Goal: Transaction & Acquisition: Purchase product/service

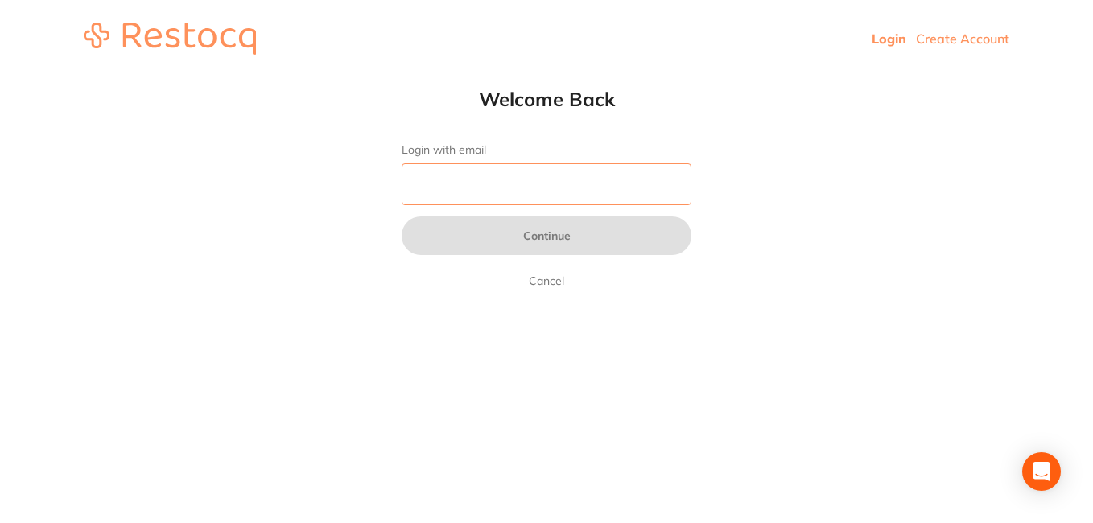
click at [544, 182] on input "Login with email" at bounding box center [547, 184] width 290 height 42
type input "[EMAIL_ADDRESS][DOMAIN_NAME]"
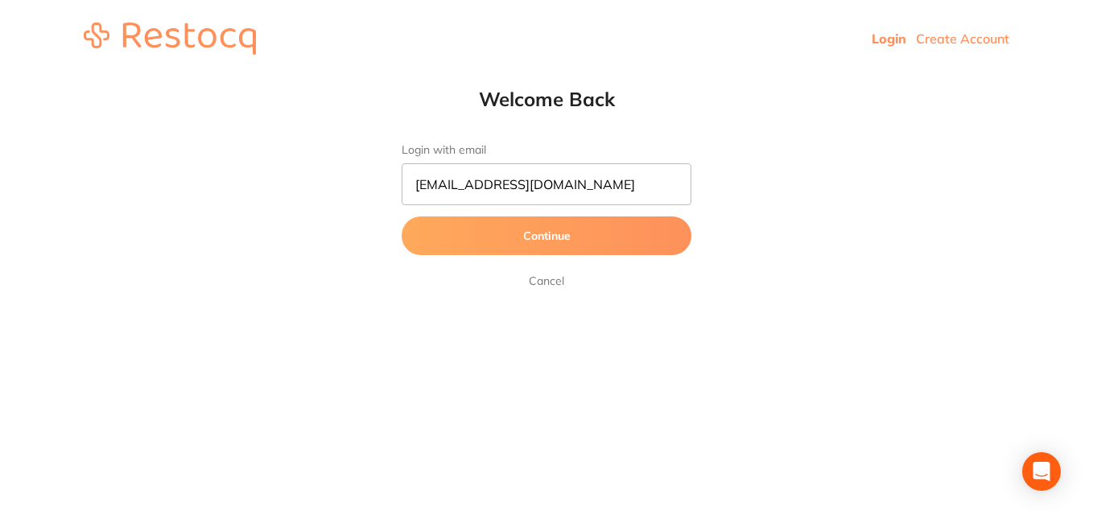
click at [543, 234] on button "Continue" at bounding box center [547, 235] width 290 height 39
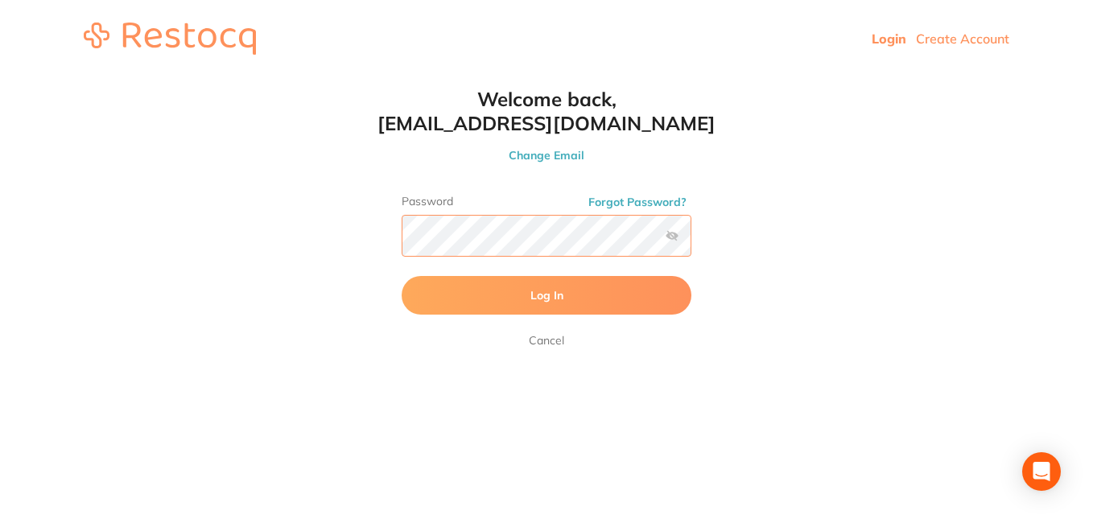
click at [402, 276] on button "Log In" at bounding box center [547, 295] width 290 height 39
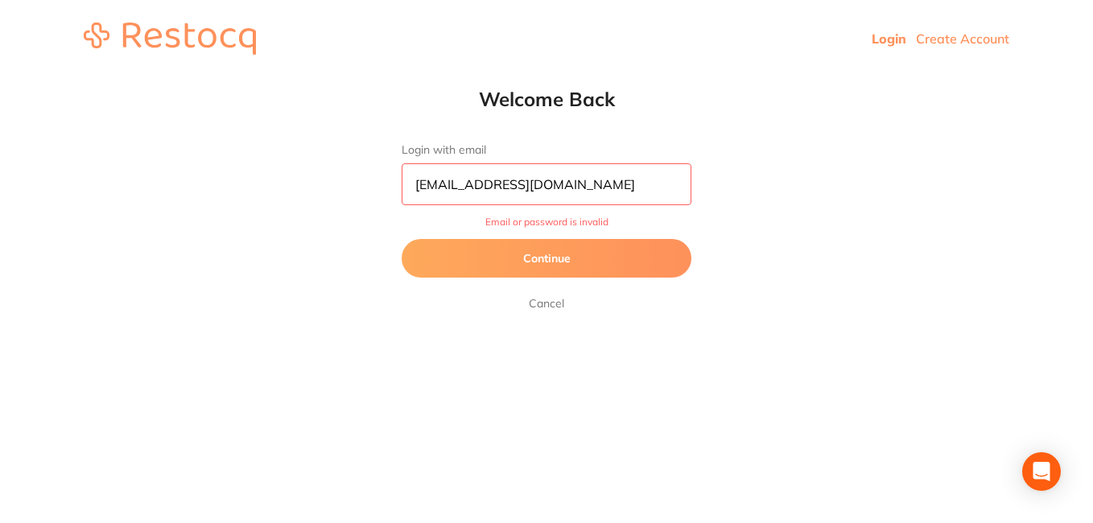
click at [559, 254] on button "Continue" at bounding box center [547, 258] width 290 height 39
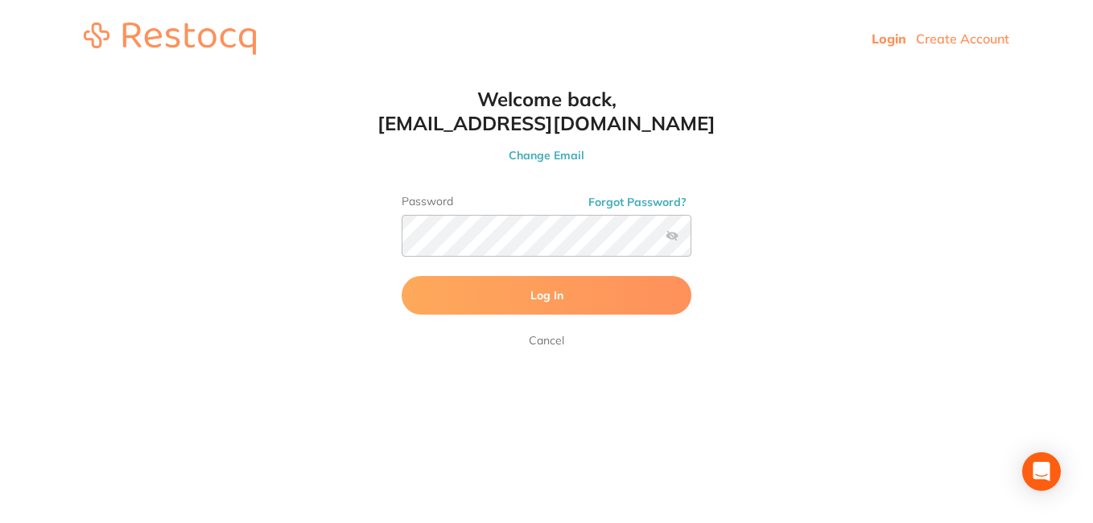
click at [539, 300] on span "Log In" at bounding box center [546, 295] width 33 height 14
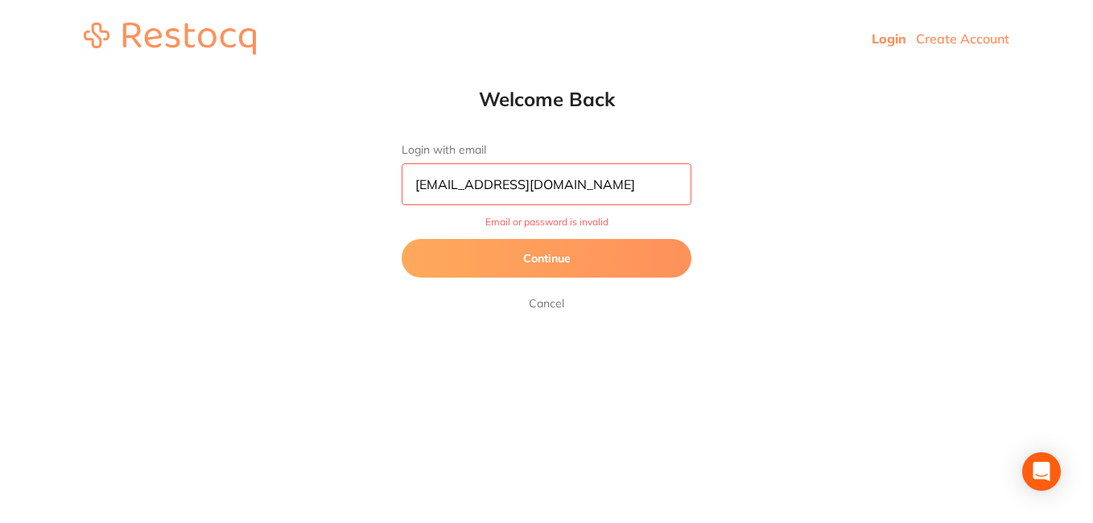
click at [533, 262] on button "Continue" at bounding box center [547, 258] width 290 height 39
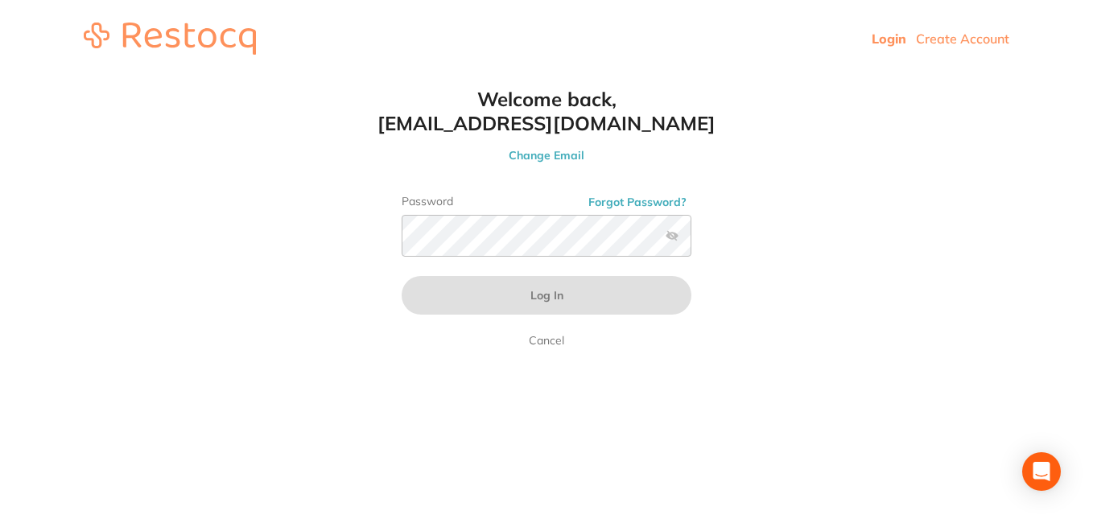
click at [633, 201] on button "Forgot Password?" at bounding box center [637, 202] width 108 height 14
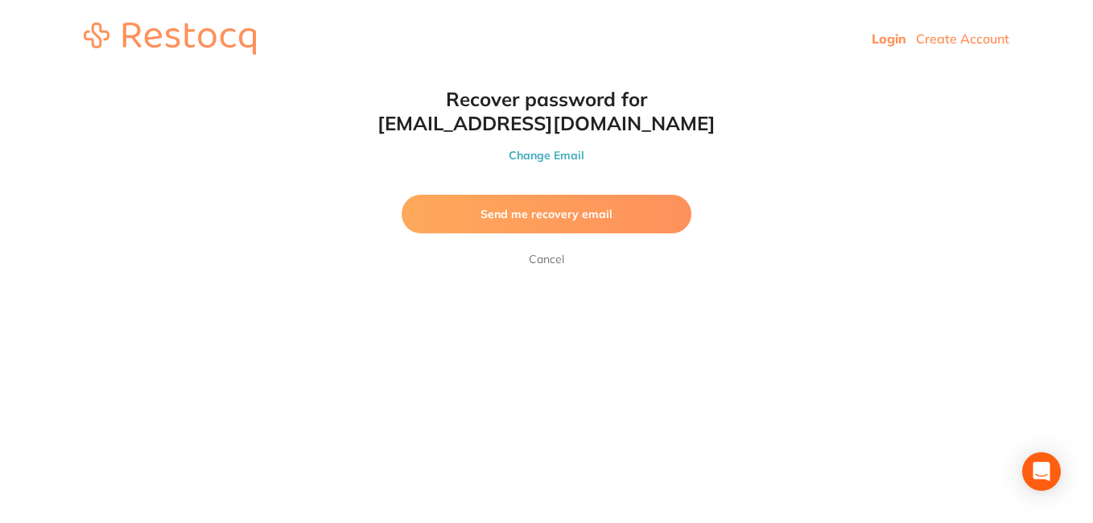
click at [588, 212] on span "Send me recovery email" at bounding box center [546, 214] width 132 height 14
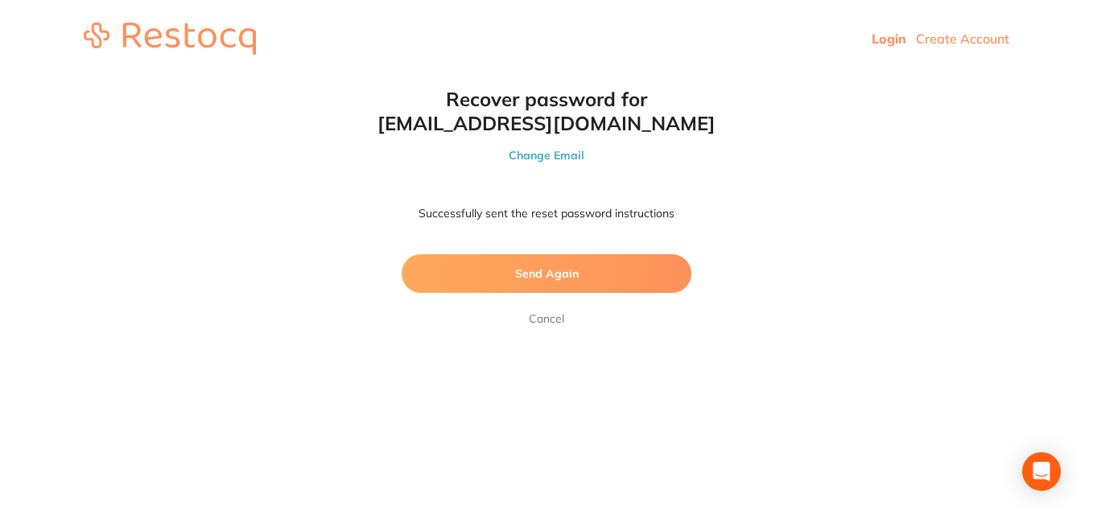
click at [884, 35] on link "Login" at bounding box center [889, 39] width 35 height 16
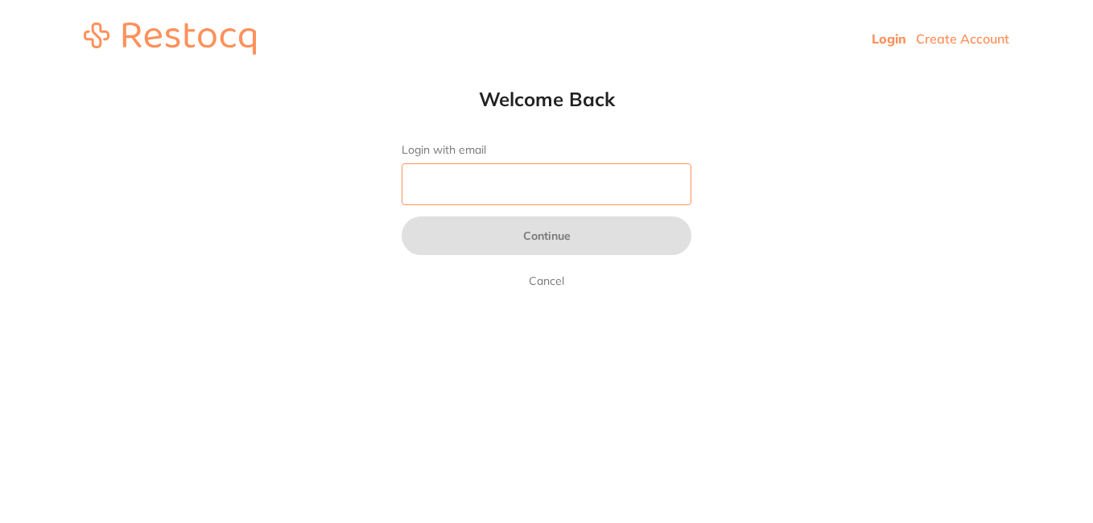
click at [445, 186] on input "Login with email" at bounding box center [547, 184] width 290 height 42
type input "[EMAIL_ADDRESS][DOMAIN_NAME]"
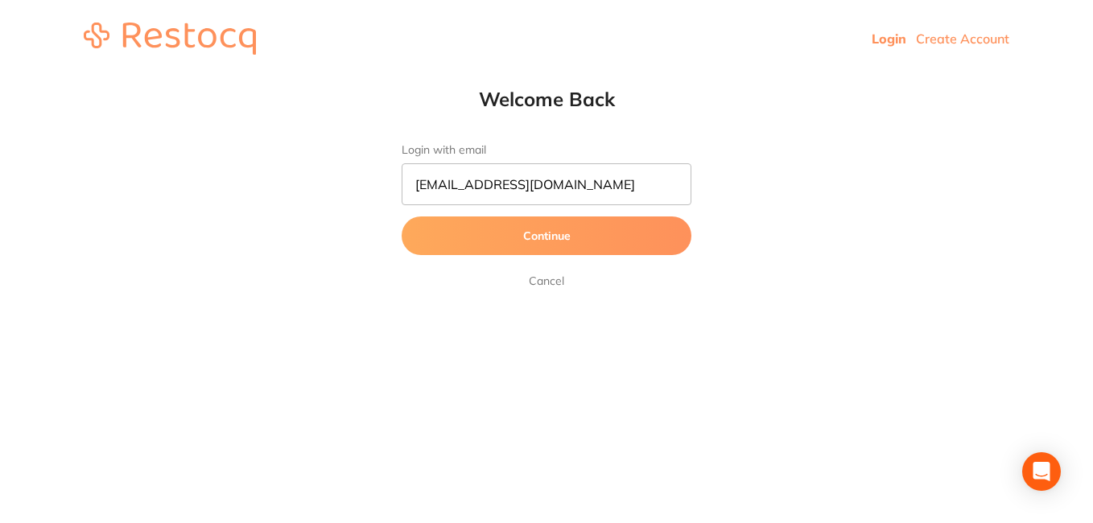
click at [542, 233] on button "Continue" at bounding box center [547, 235] width 290 height 39
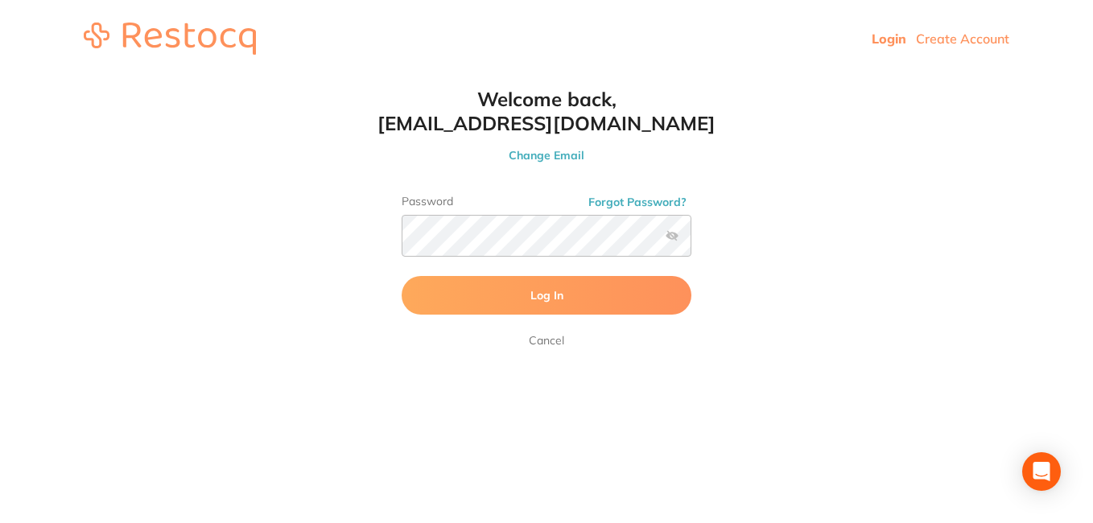
click at [552, 294] on span "Log In" at bounding box center [546, 295] width 33 height 14
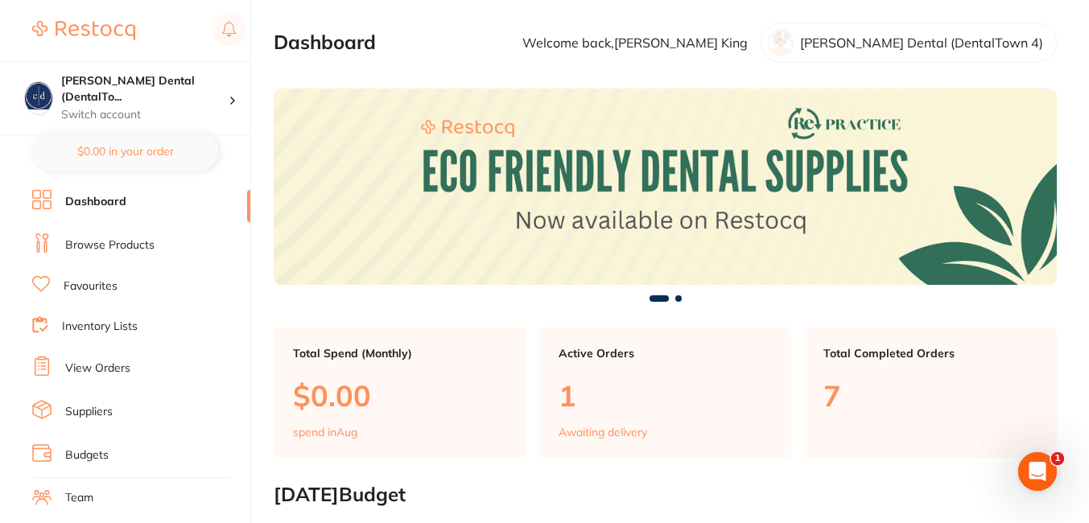
scroll to position [458, 0]
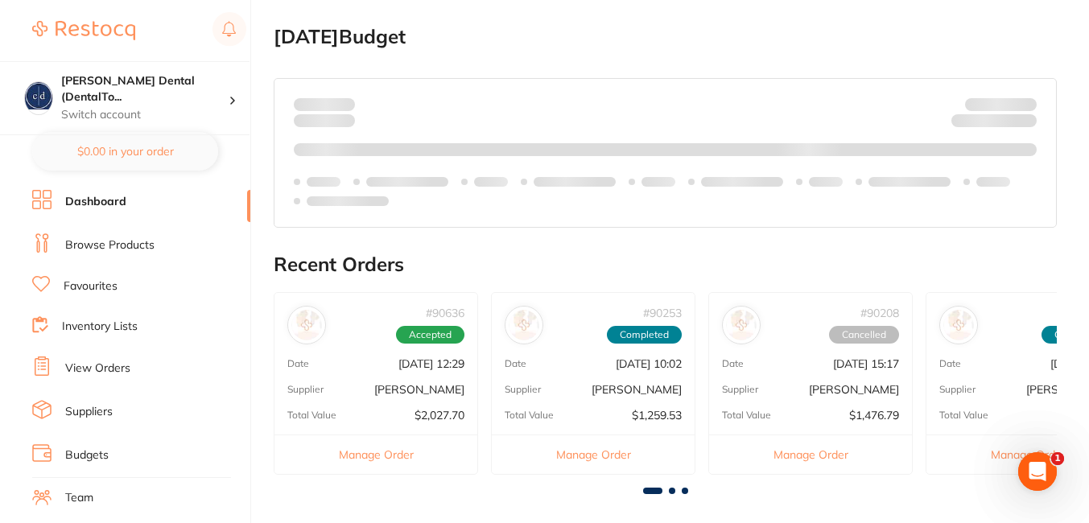
click at [685, 489] on span at bounding box center [685, 491] width 6 height 6
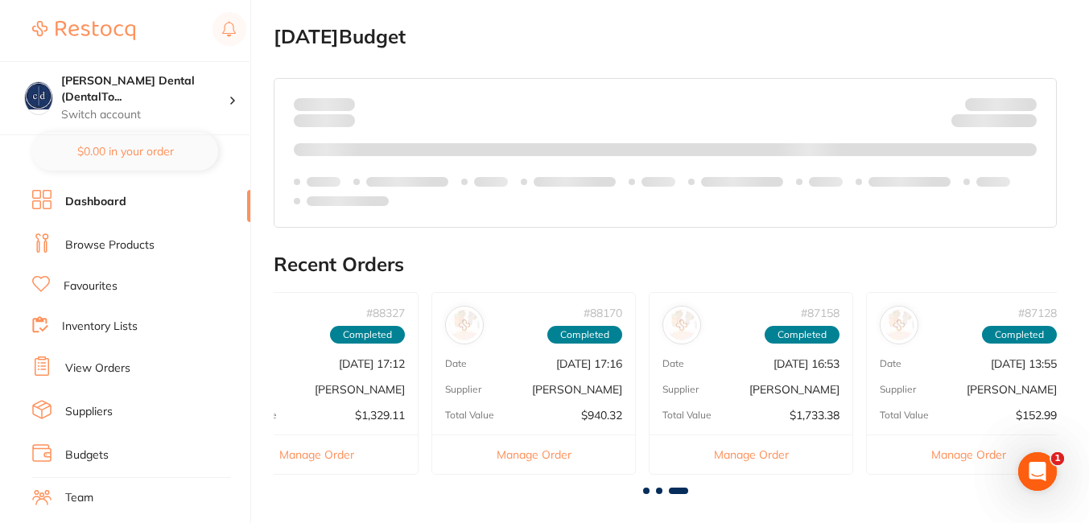
scroll to position [0, 1160]
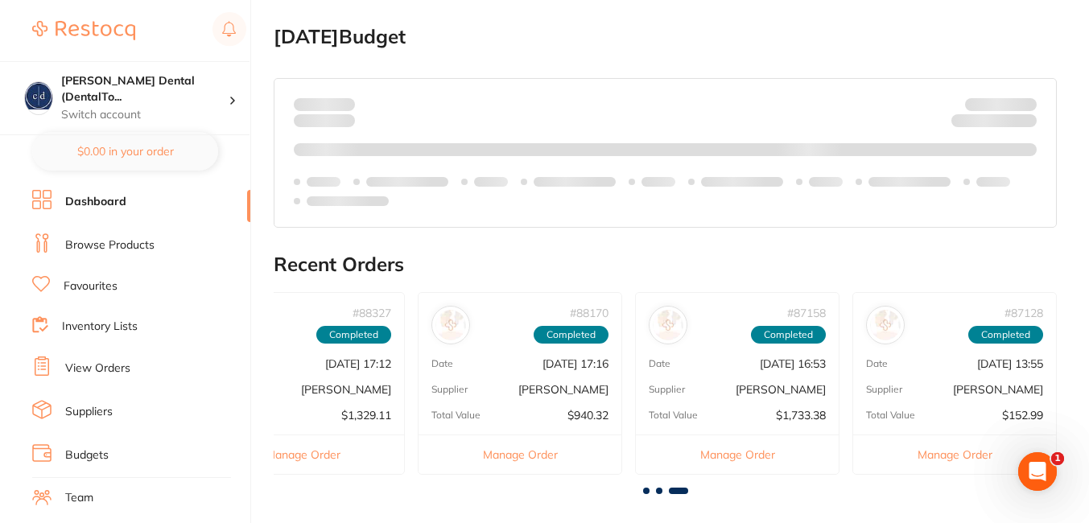
click at [646, 489] on span at bounding box center [646, 491] width 6 height 6
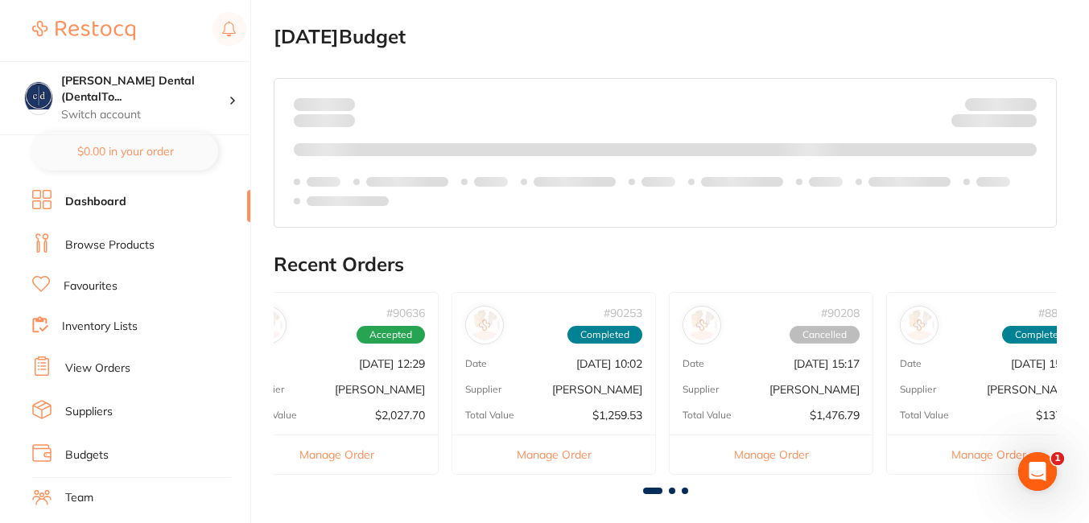
scroll to position [0, 0]
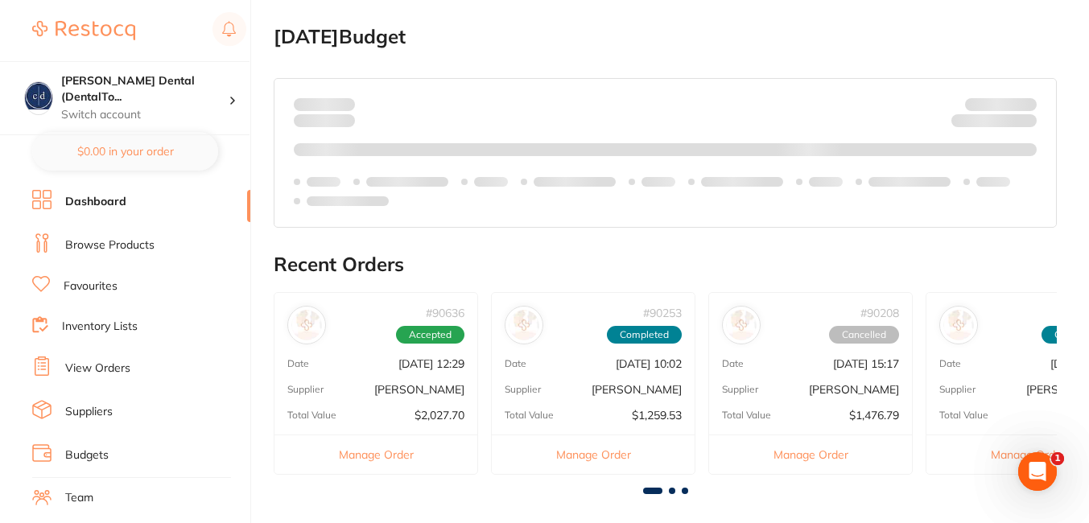
click at [605, 271] on h2 "Recent Orders" at bounding box center [665, 265] width 783 height 23
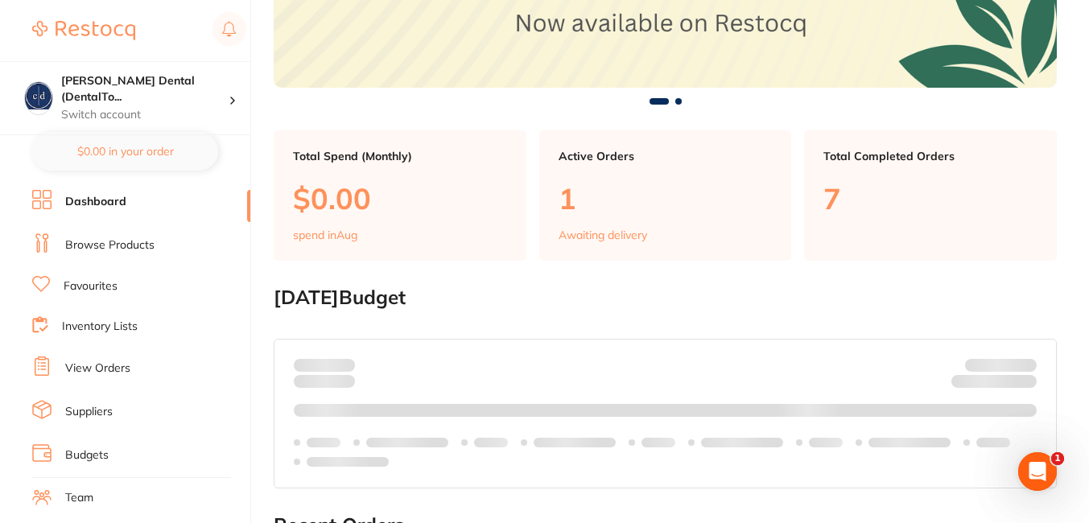
scroll to position [202, 0]
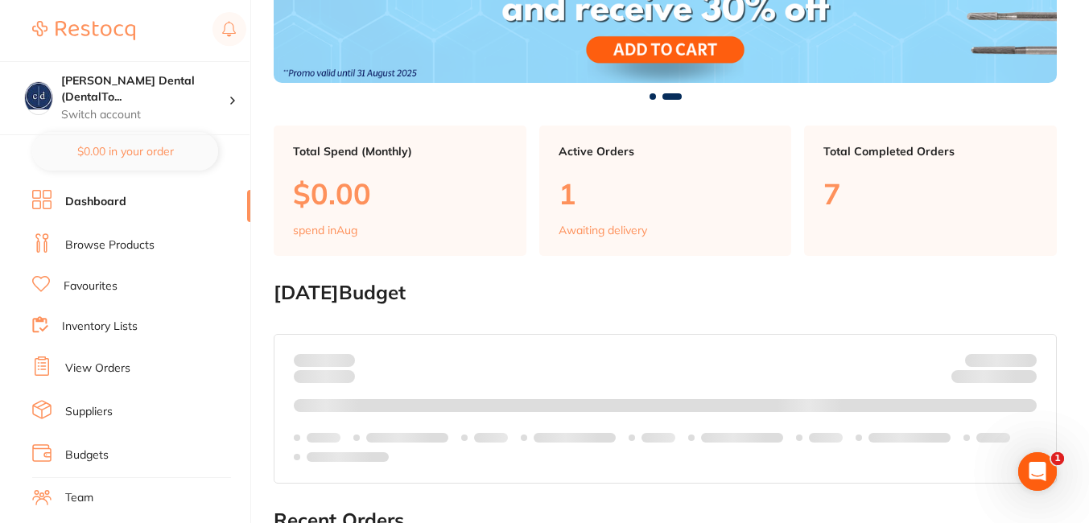
click at [97, 454] on link "Budgets" at bounding box center [86, 455] width 43 height 16
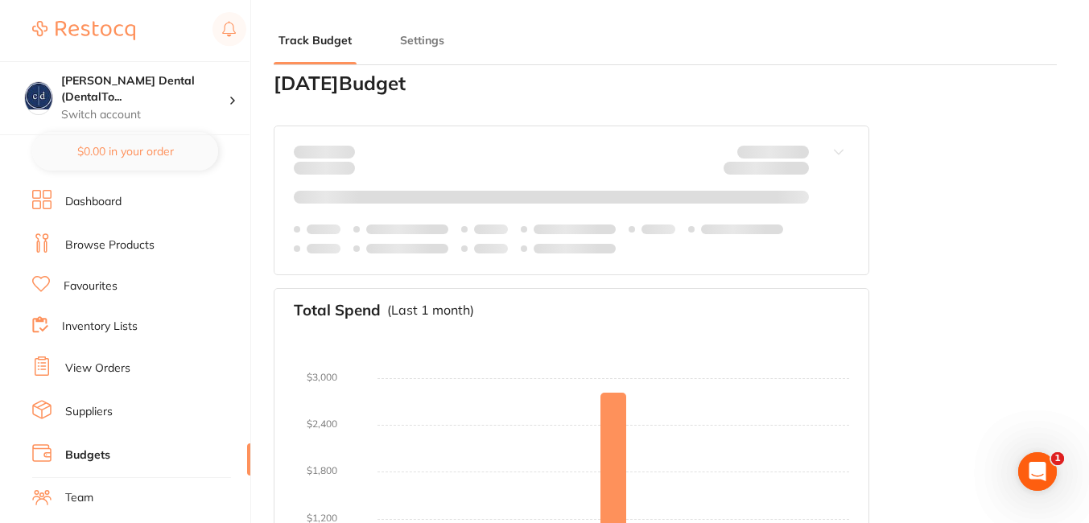
scroll to position [16, 0]
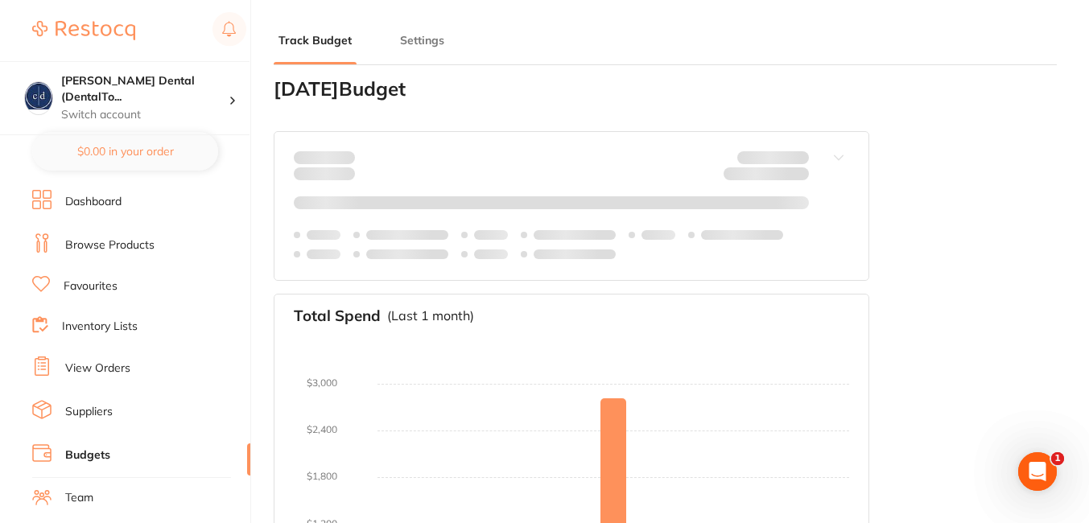
click at [835, 155] on button at bounding box center [839, 206] width 60 height 148
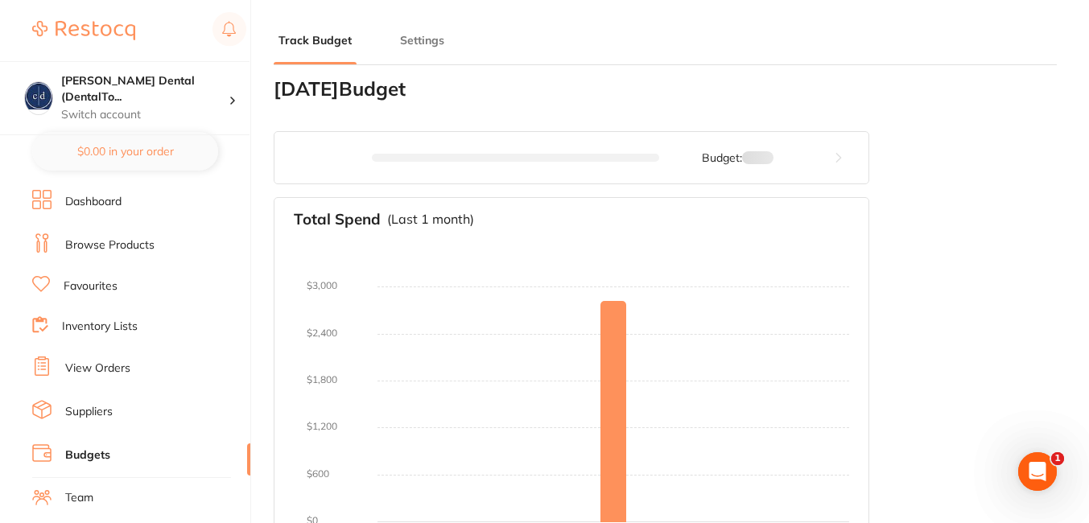
click at [835, 155] on button at bounding box center [839, 158] width 60 height 52
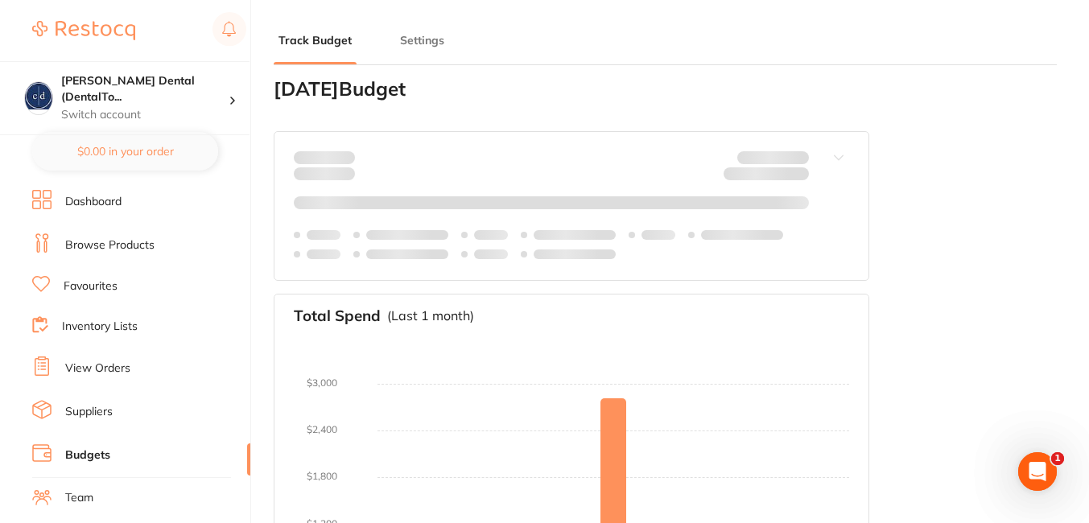
click at [409, 36] on button "Settings" at bounding box center [422, 40] width 54 height 15
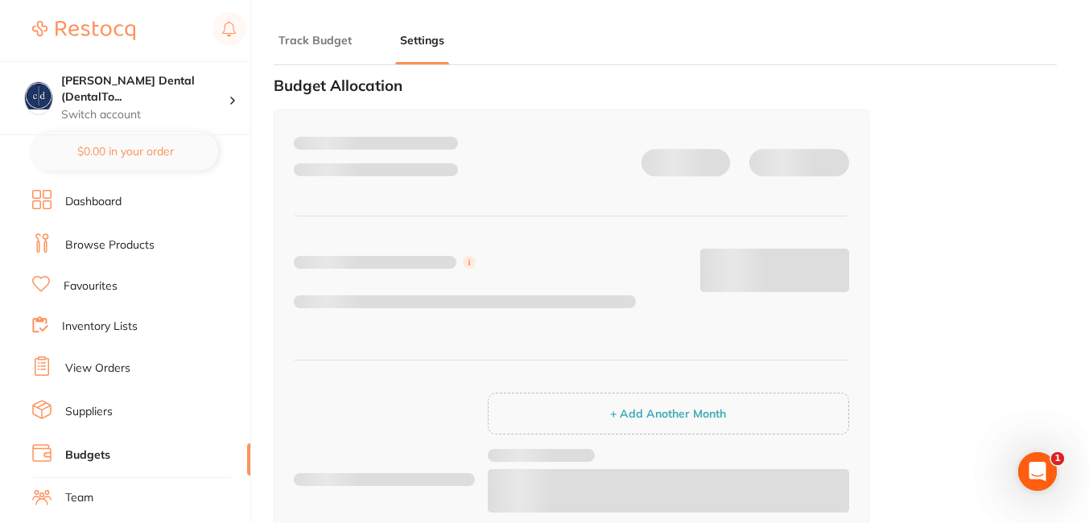
click at [244, 170] on section "[PERSON_NAME] Dental (DentalTo... Switch account [PERSON_NAME] Dental (DentalTo…" at bounding box center [125, 261] width 251 height 523
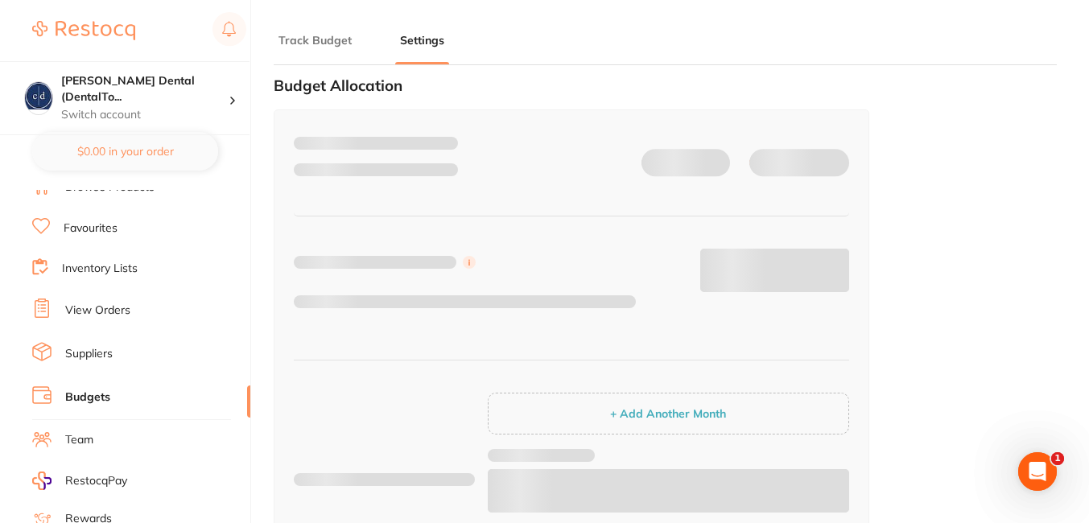
scroll to position [0, 0]
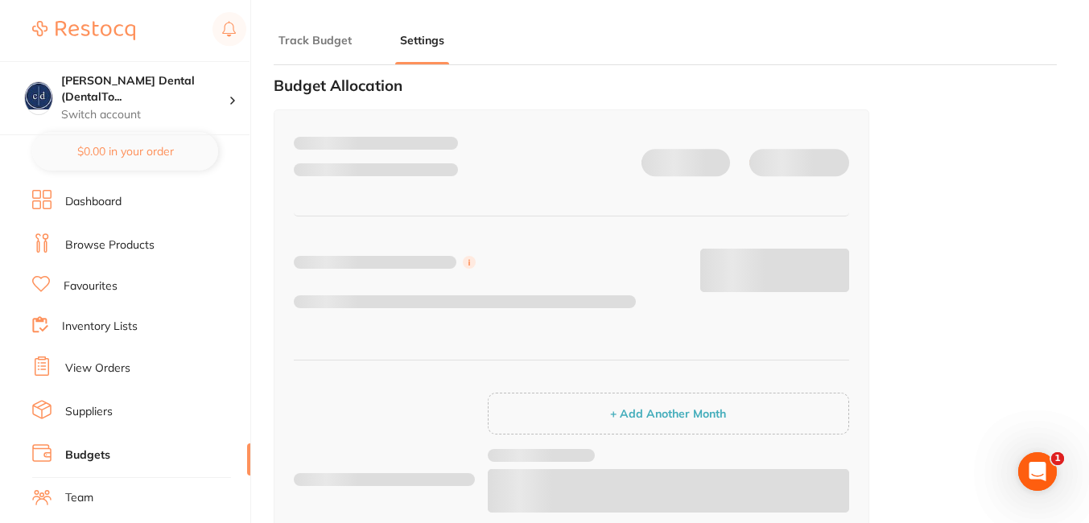
click at [134, 238] on link "Browse Products" at bounding box center [109, 245] width 89 height 16
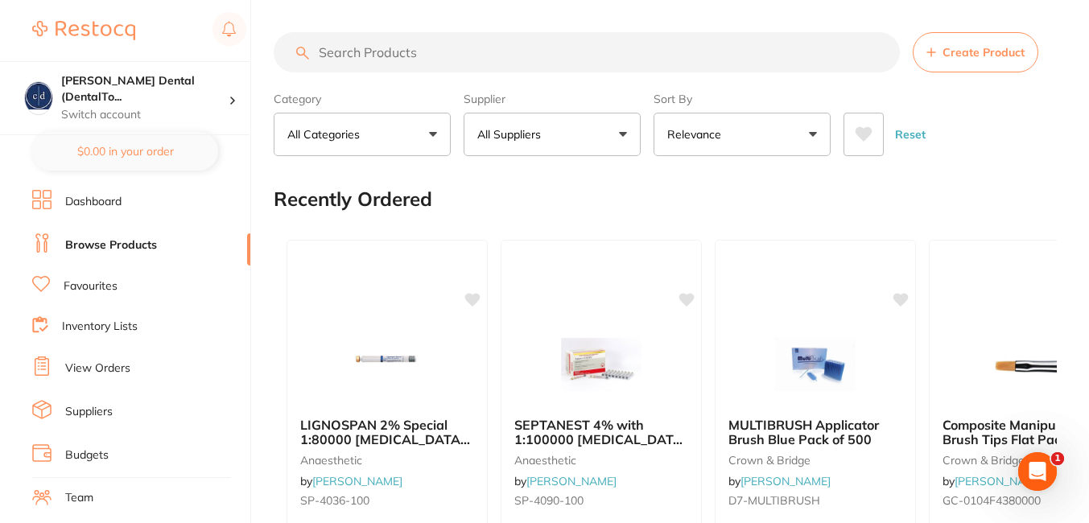
click at [103, 201] on link "Dashboard" at bounding box center [93, 202] width 56 height 16
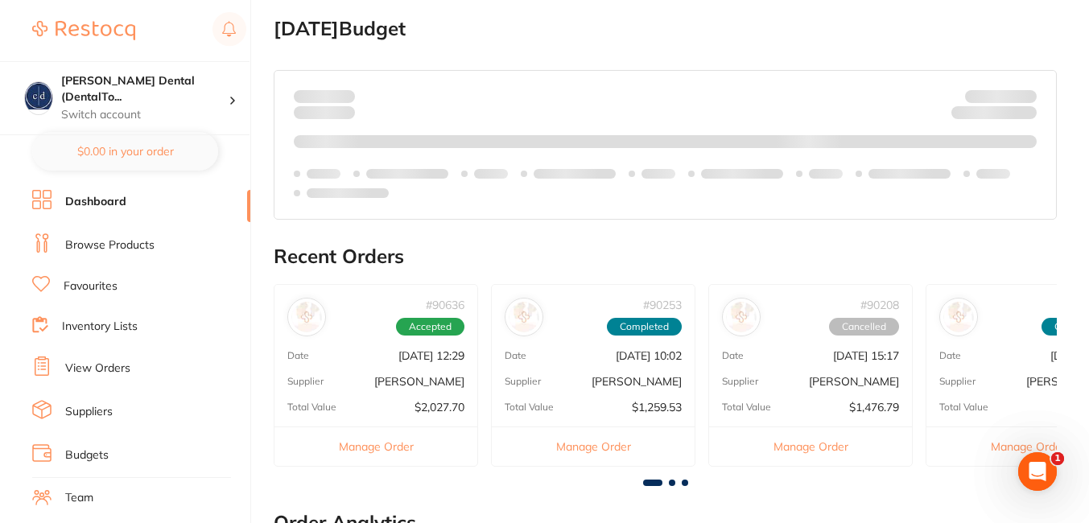
scroll to position [488, 0]
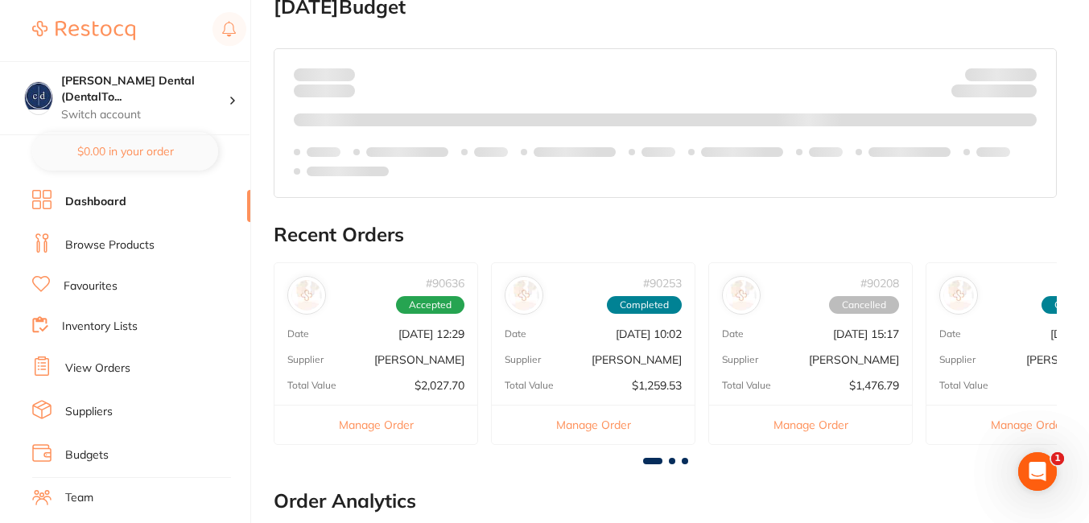
drag, startPoint x: 660, startPoint y: 460, endPoint x: 672, endPoint y: 460, distance: 12.1
click at [672, 460] on div at bounding box center [665, 461] width 783 height 6
click at [666, 458] on div "# 90636 Accepted Date [DATE] 12:29 Supplier [PERSON_NAME] Total Value $2,027.70…" at bounding box center [665, 360] width 783 height 196
click at [672, 461] on span at bounding box center [672, 461] width 6 height 6
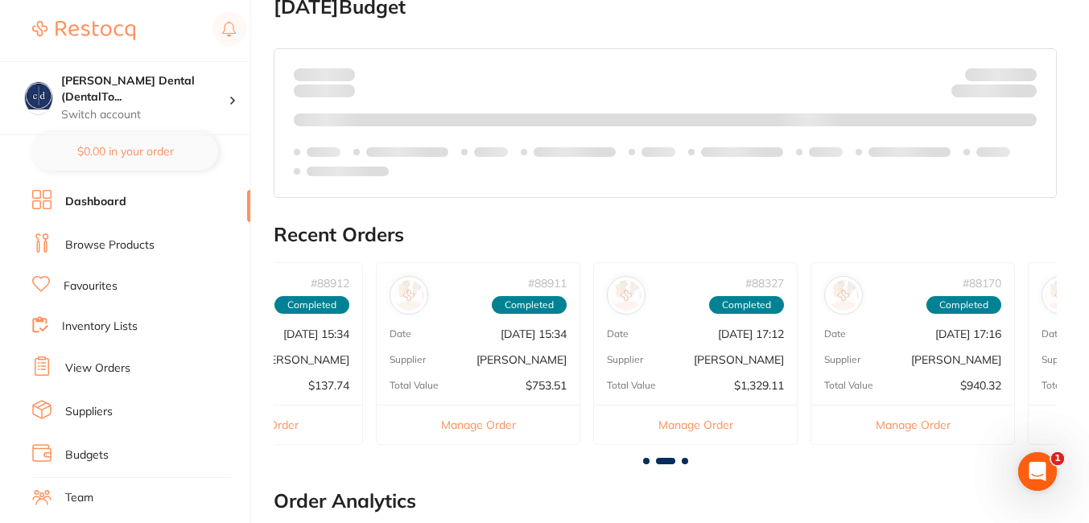
scroll to position [0, 783]
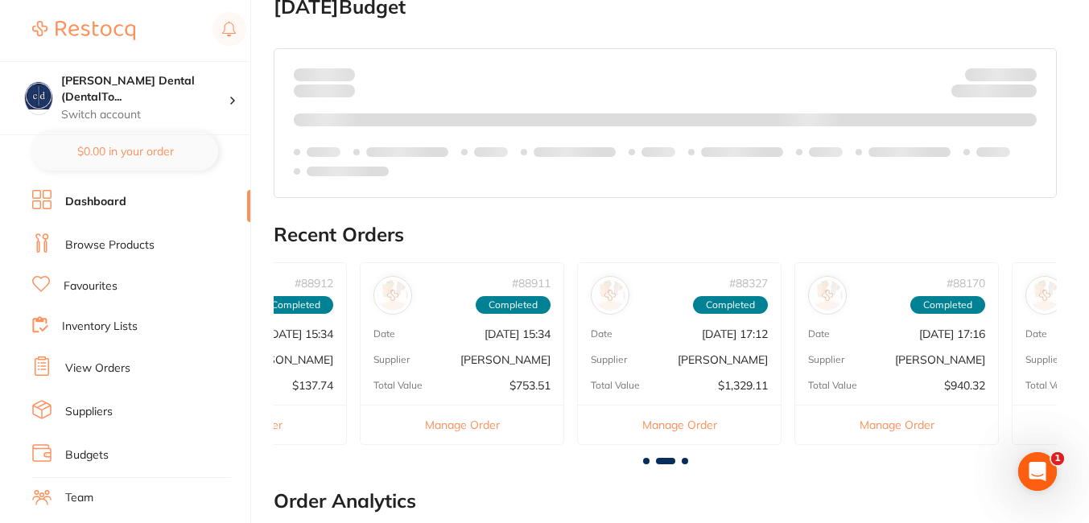
click at [647, 459] on span at bounding box center [646, 461] width 6 height 6
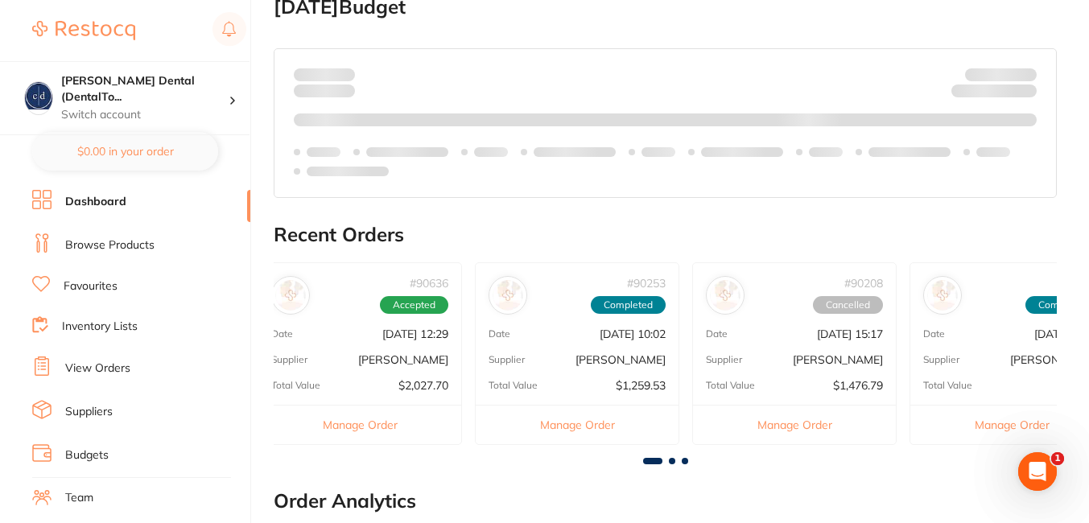
scroll to position [0, 0]
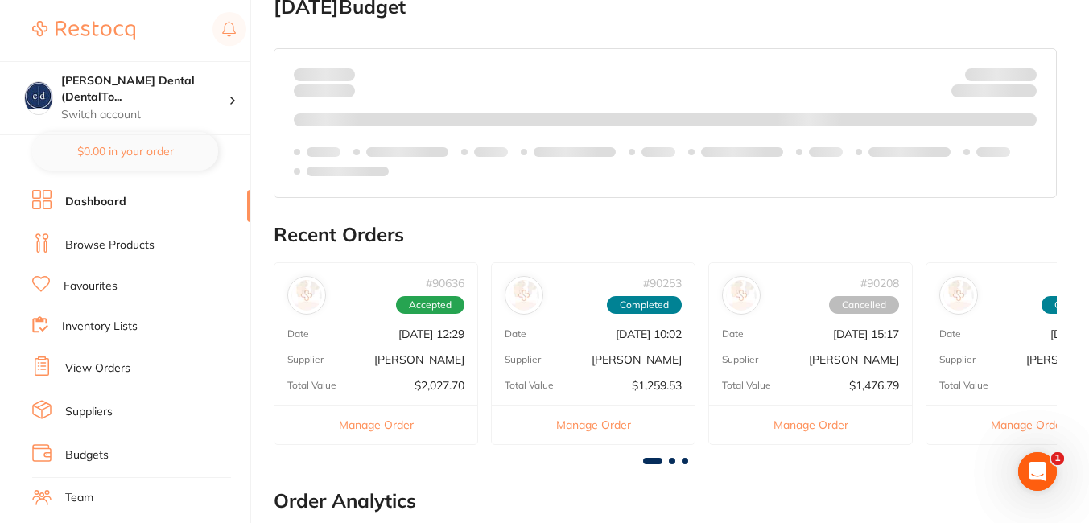
click at [97, 244] on link "Browse Products" at bounding box center [109, 245] width 89 height 16
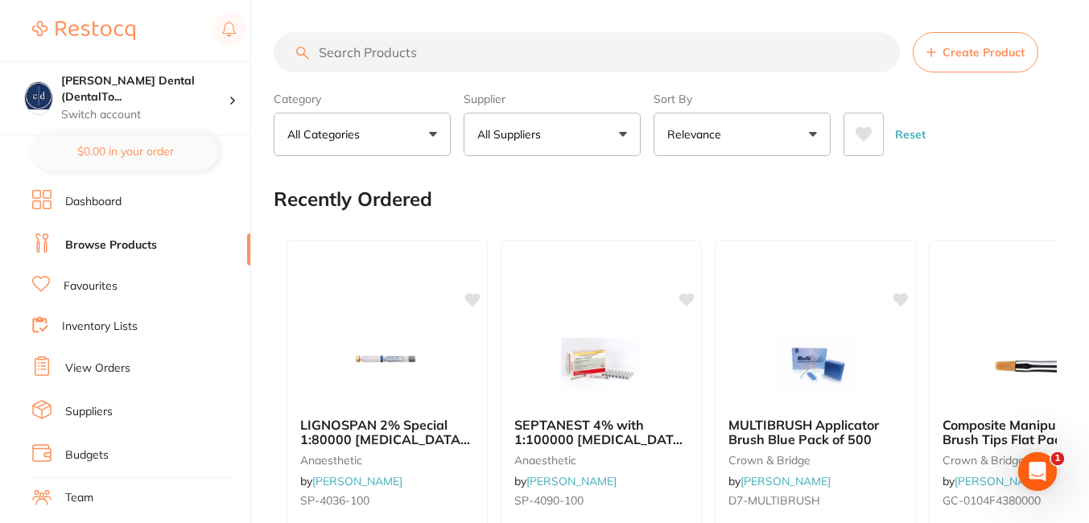
click at [431, 130] on button "All Categories" at bounding box center [362, 134] width 177 height 43
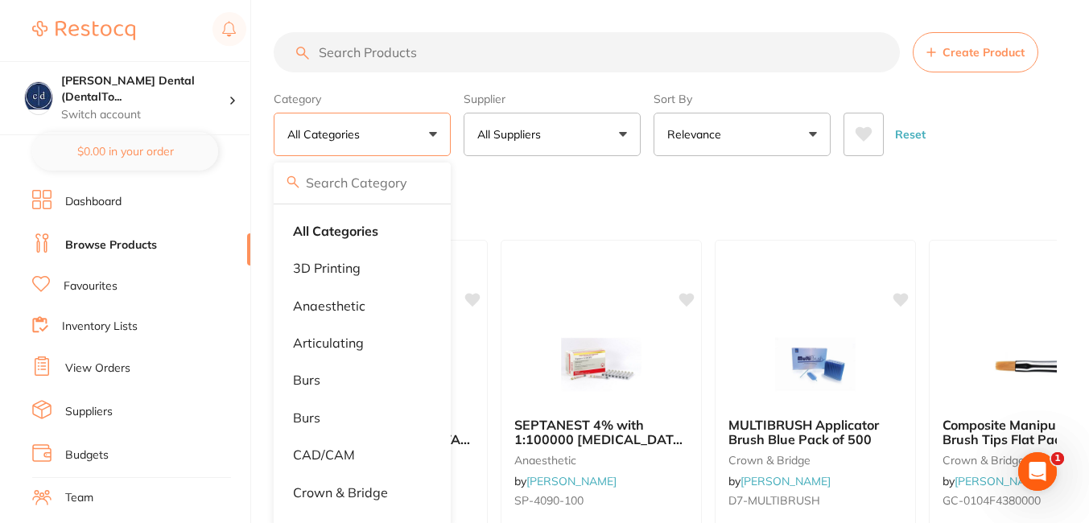
click at [575, 134] on button "All Suppliers" at bounding box center [552, 134] width 177 height 43
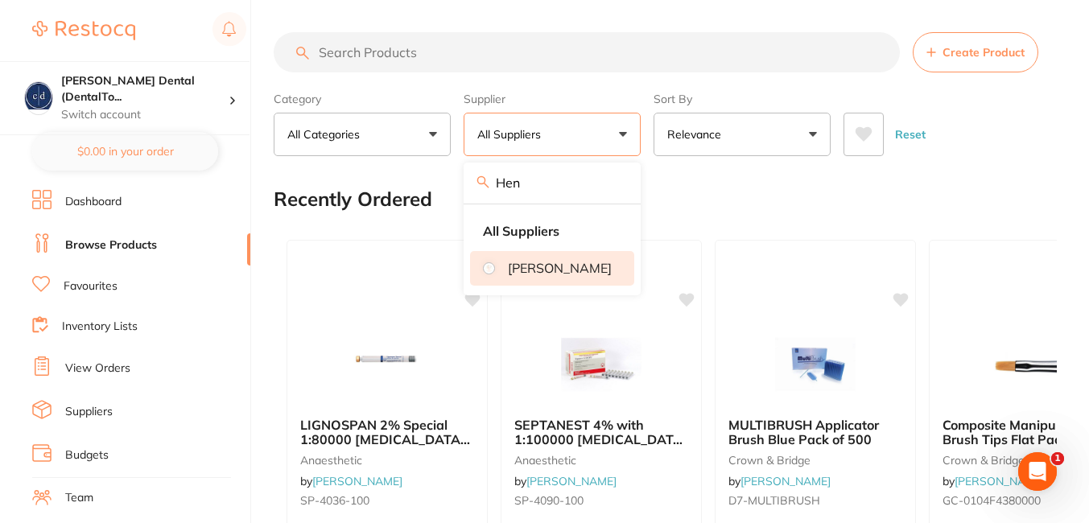
type input "Hen"
click at [518, 272] on li "[PERSON_NAME]" at bounding box center [552, 268] width 164 height 34
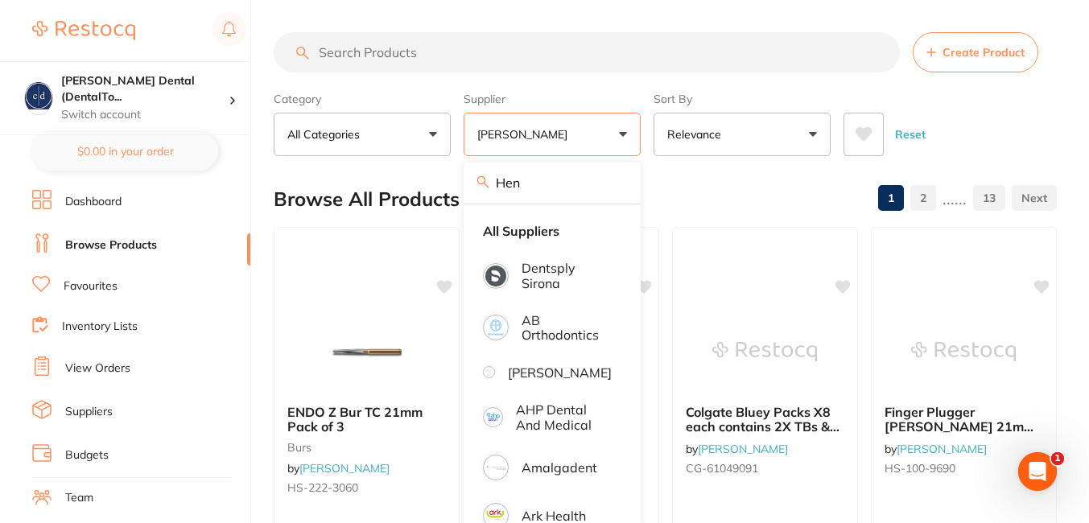
click at [1021, 107] on div "Reset" at bounding box center [943, 128] width 200 height 56
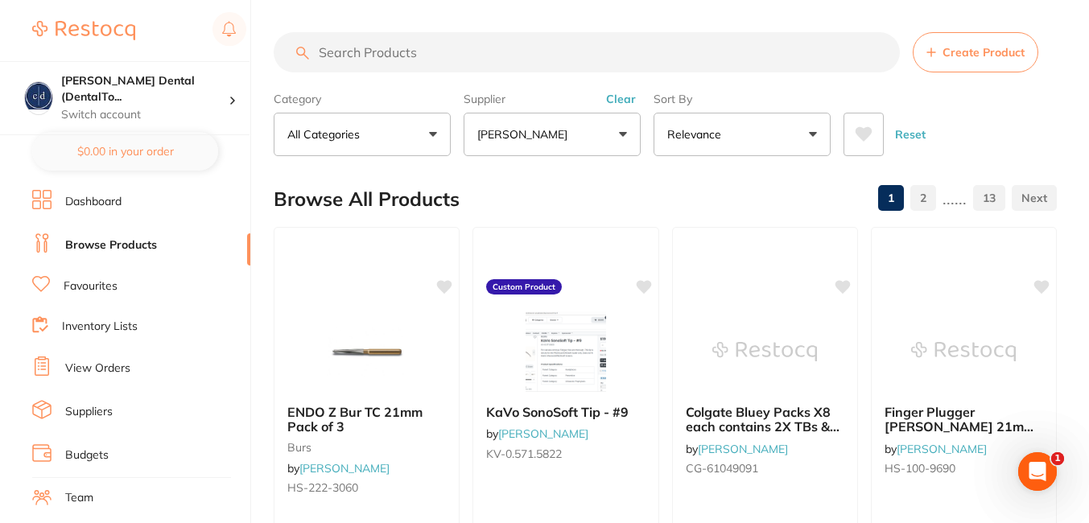
click at [648, 50] on input "search" at bounding box center [587, 52] width 626 height 40
click at [621, 130] on button "[PERSON_NAME]" at bounding box center [552, 134] width 177 height 43
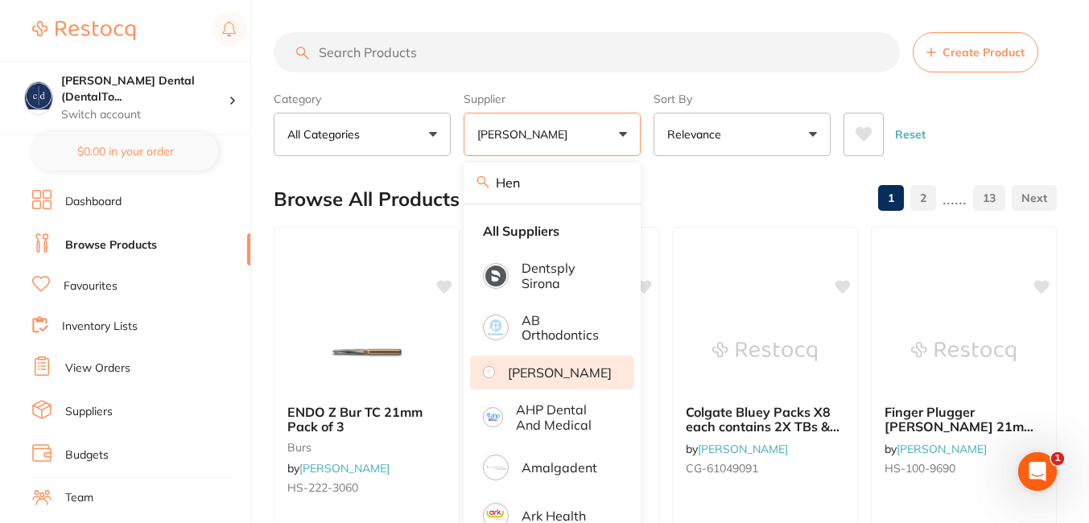
click at [566, 373] on p "[PERSON_NAME]" at bounding box center [560, 372] width 104 height 14
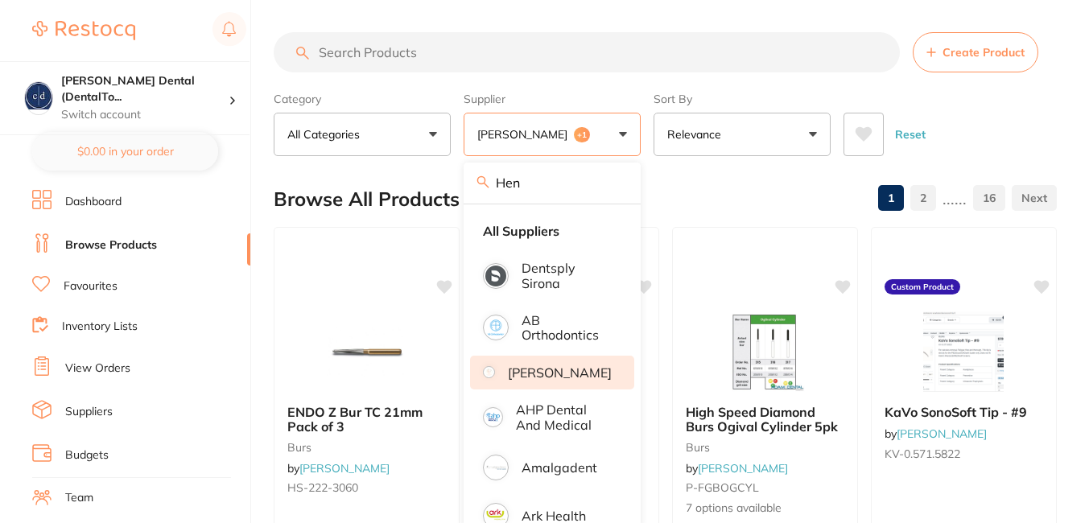
click at [530, 57] on input "search" at bounding box center [587, 52] width 626 height 40
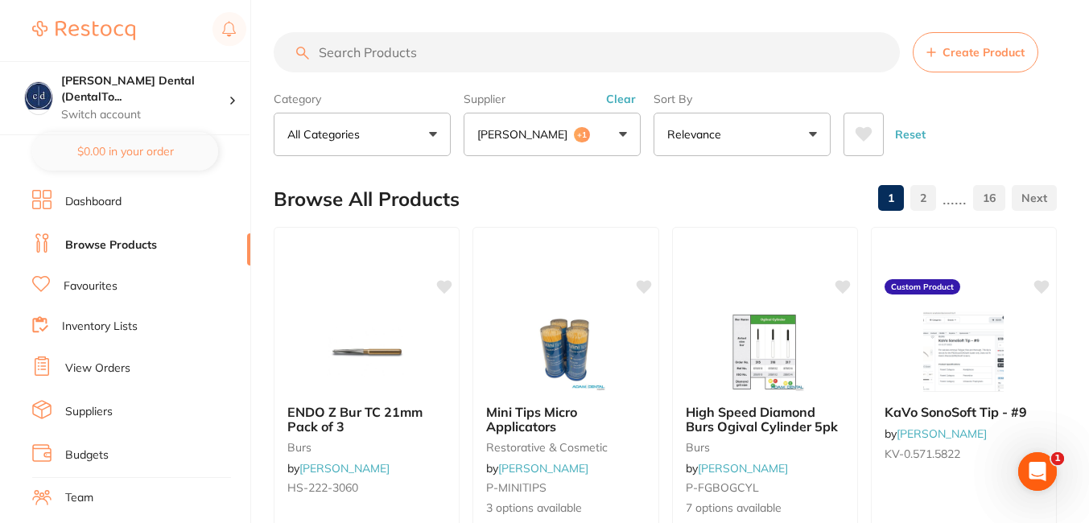
click at [642, 54] on input "search" at bounding box center [587, 52] width 626 height 40
type input "sterilisation pouches"
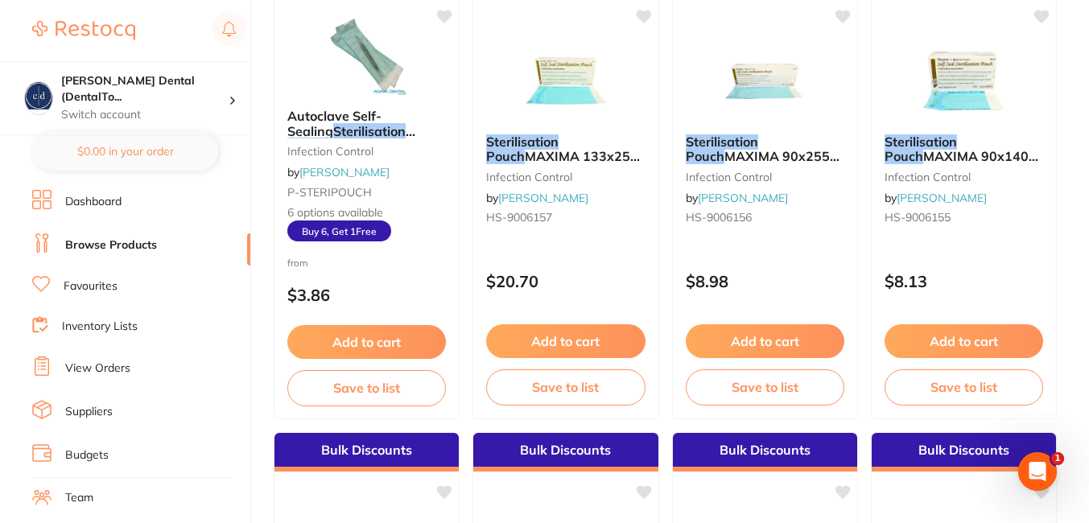
scroll to position [225, 0]
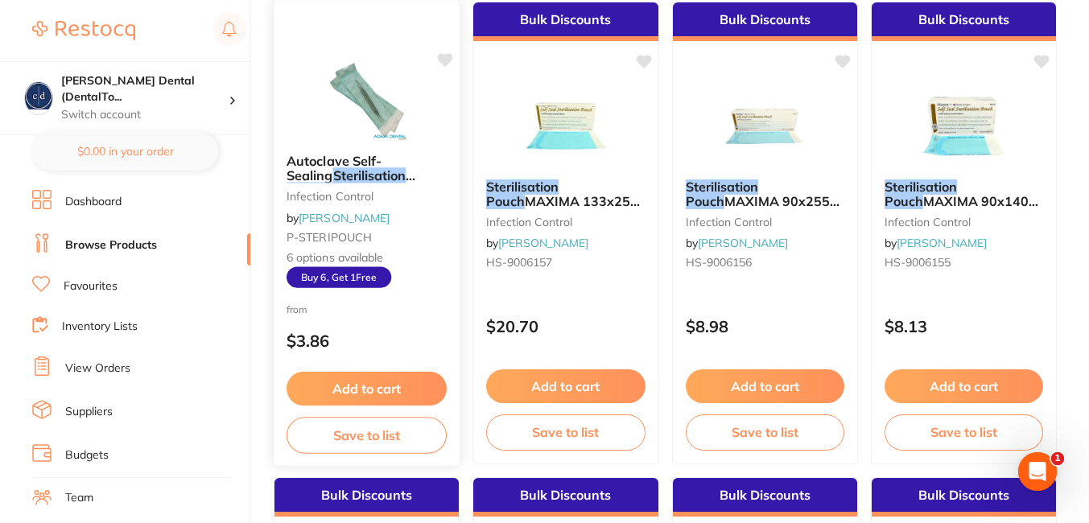
click at [389, 387] on button "Add to cart" at bounding box center [367, 389] width 160 height 35
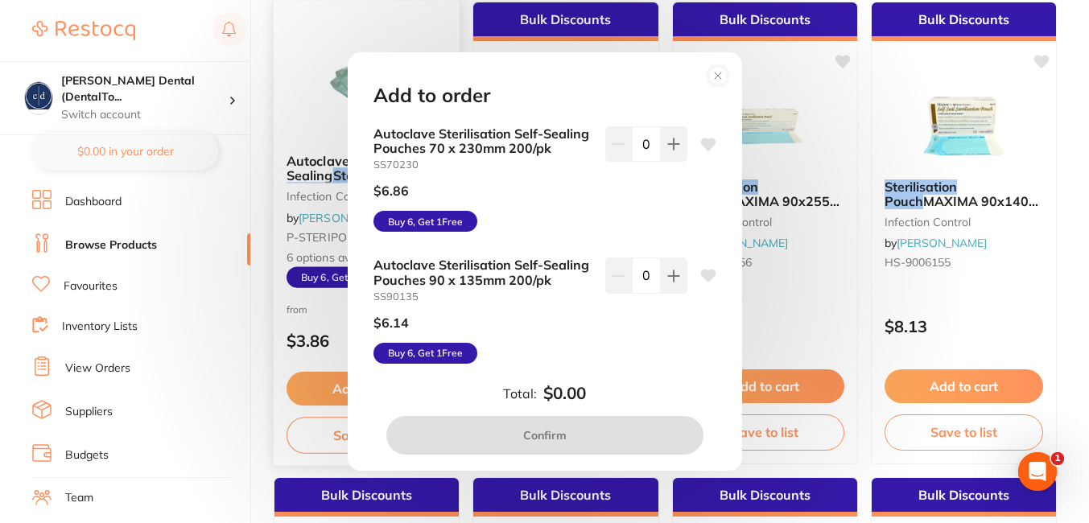
scroll to position [0, 0]
click at [667, 141] on icon at bounding box center [673, 144] width 13 height 13
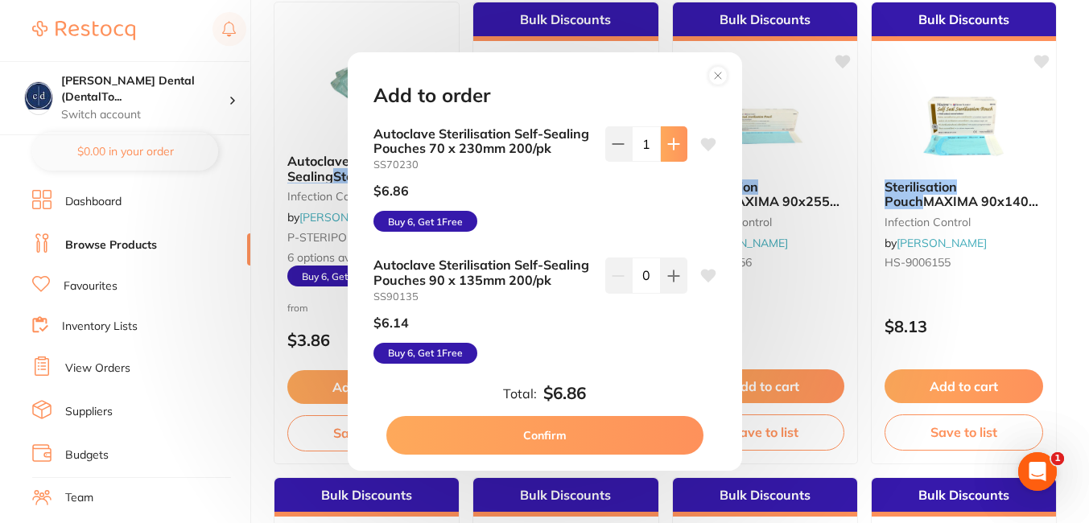
click at [667, 141] on icon at bounding box center [673, 144] width 13 height 13
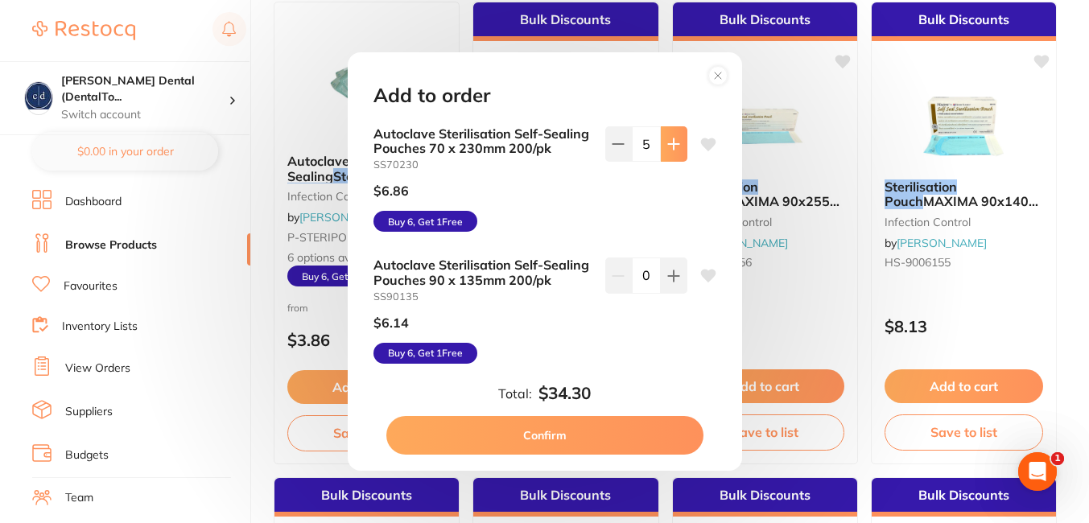
type input "6"
click at [670, 149] on icon at bounding box center [673, 143] width 10 height 10
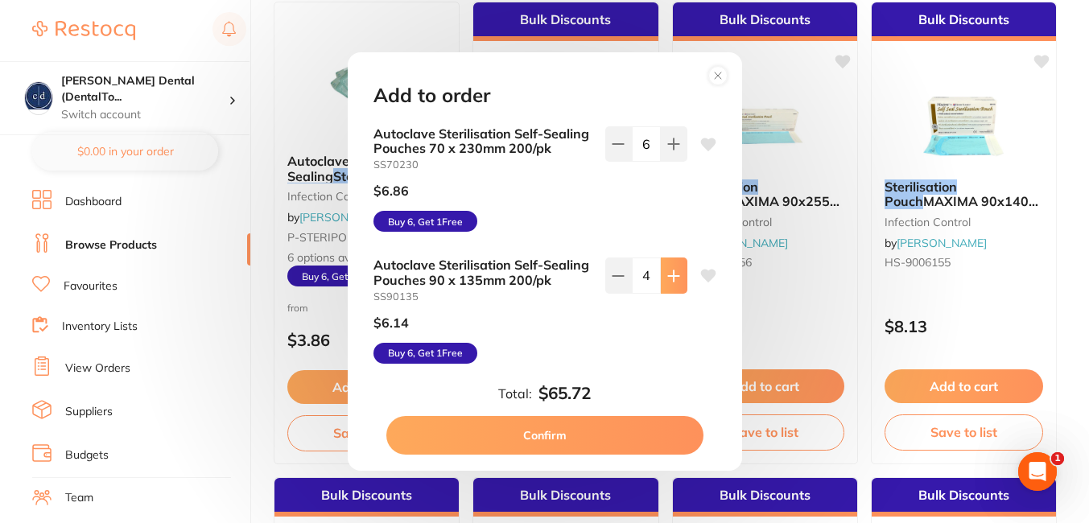
click at [670, 149] on icon at bounding box center [673, 143] width 10 height 10
type input "6"
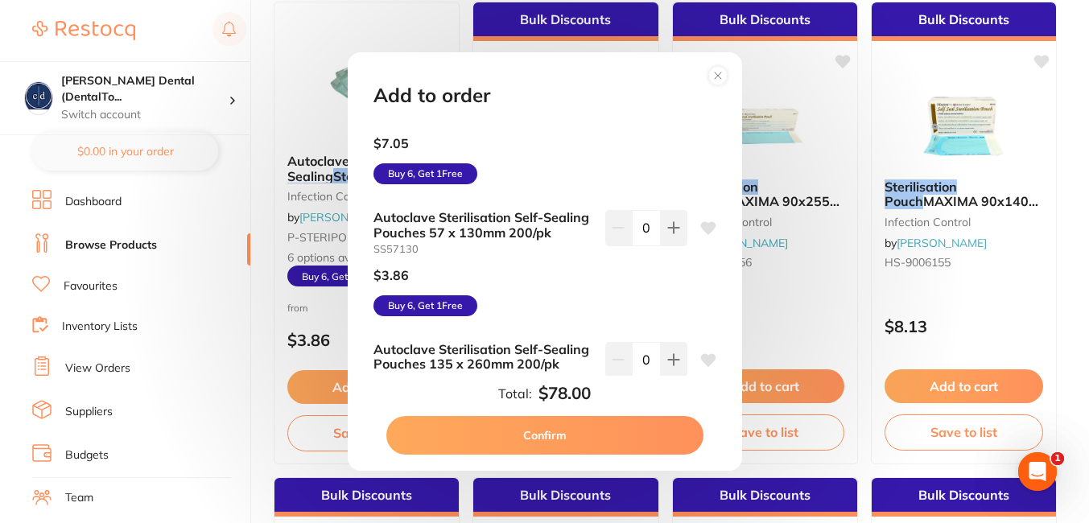
scroll to position [316, 0]
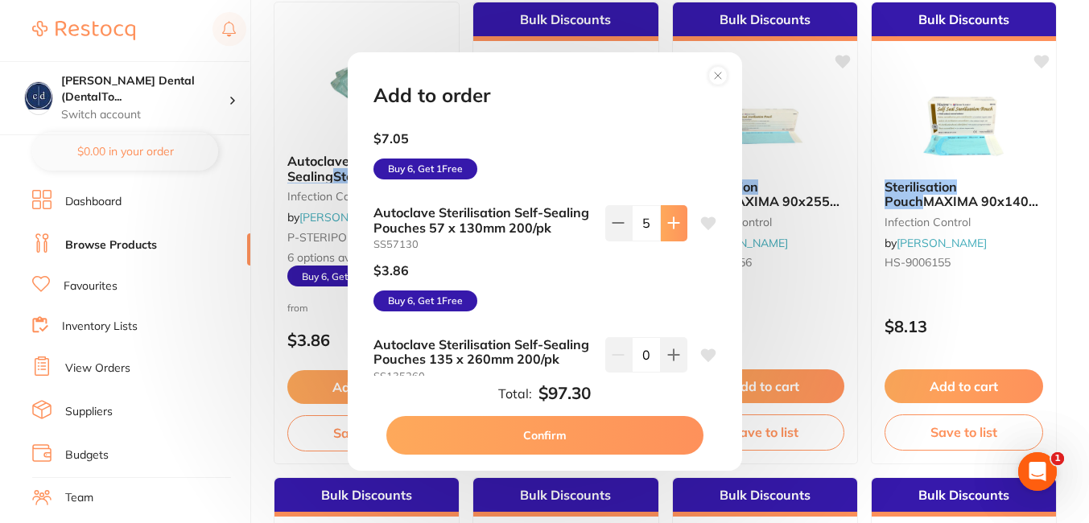
type input "6"
click at [542, 430] on button "Confirm" at bounding box center [544, 435] width 317 height 39
checkbox input "false"
